Goal: Navigation & Orientation: Find specific page/section

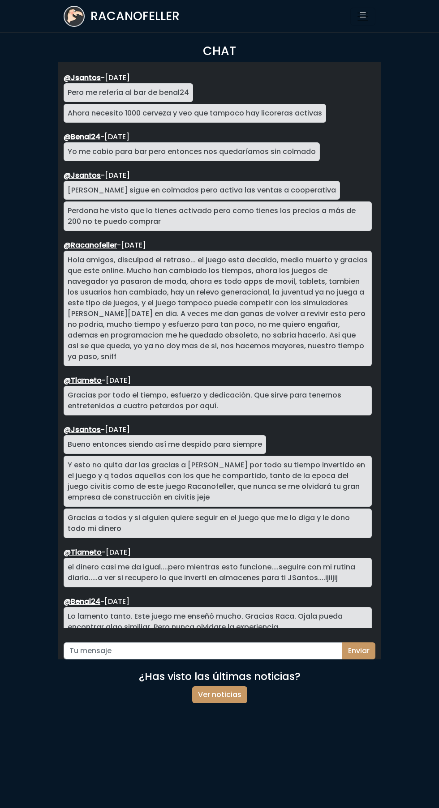
scroll to position [1569, 0]
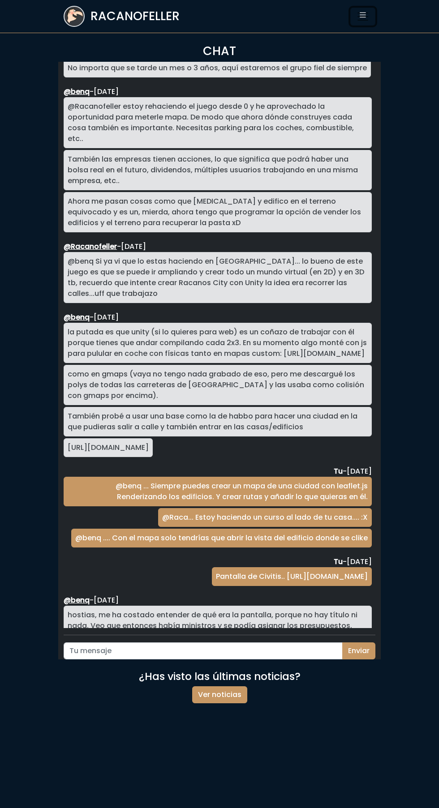
click at [363, 14] on icon "Toggle navigation" at bounding box center [362, 15] width 9 height 13
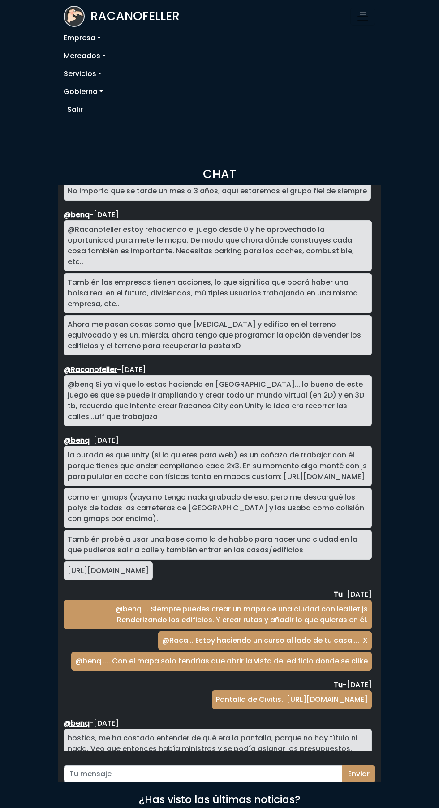
click at [82, 40] on link "Empresa" at bounding box center [220, 38] width 312 height 18
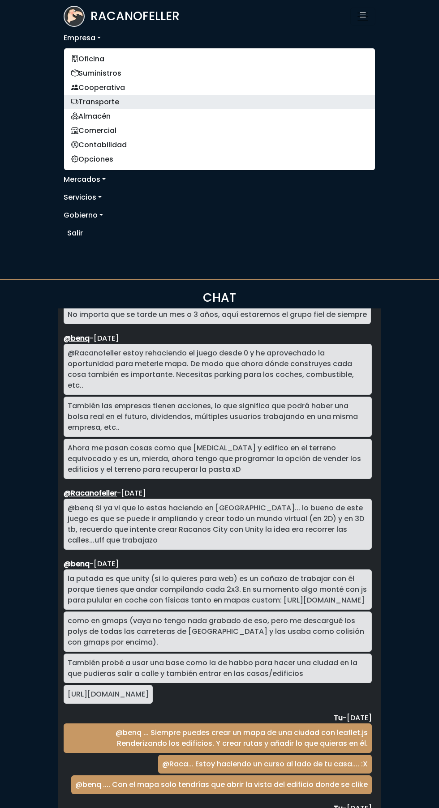
click at [101, 102] on link "Transporte" at bounding box center [219, 102] width 311 height 14
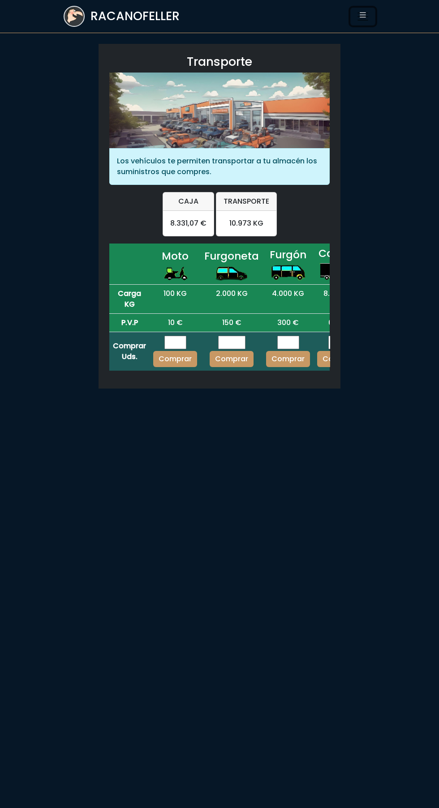
click at [368, 18] on span "Toggle navigation" at bounding box center [362, 16] width 13 height 13
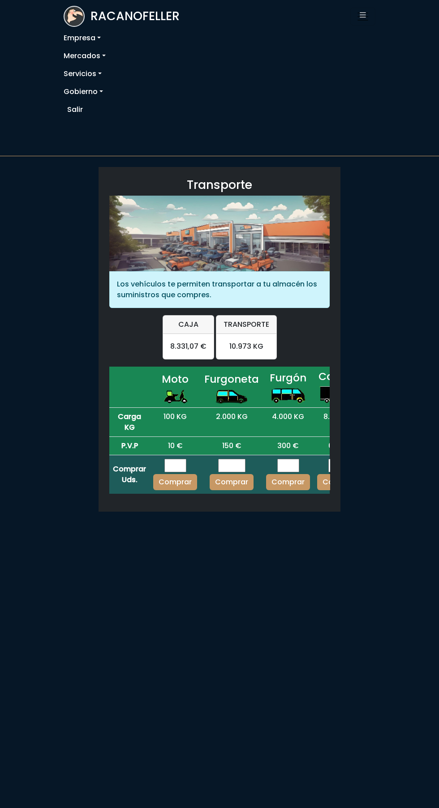
click at [91, 77] on link "Servicios" at bounding box center [220, 74] width 312 height 18
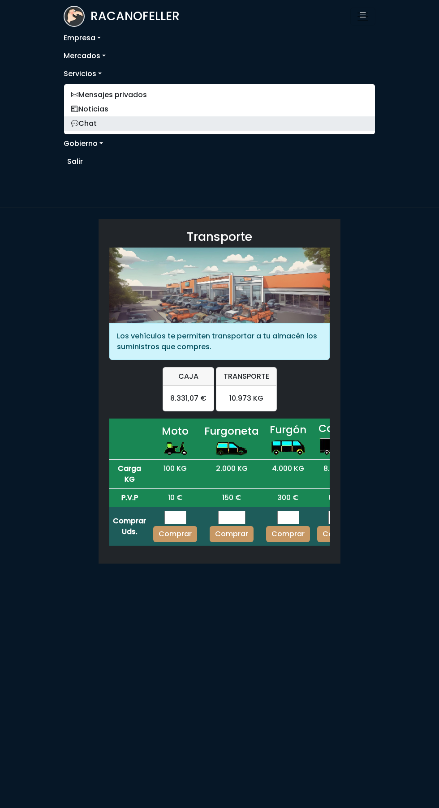
click at [100, 125] on link "Chat" at bounding box center [219, 123] width 311 height 14
